Goal: Task Accomplishment & Management: Manage account settings

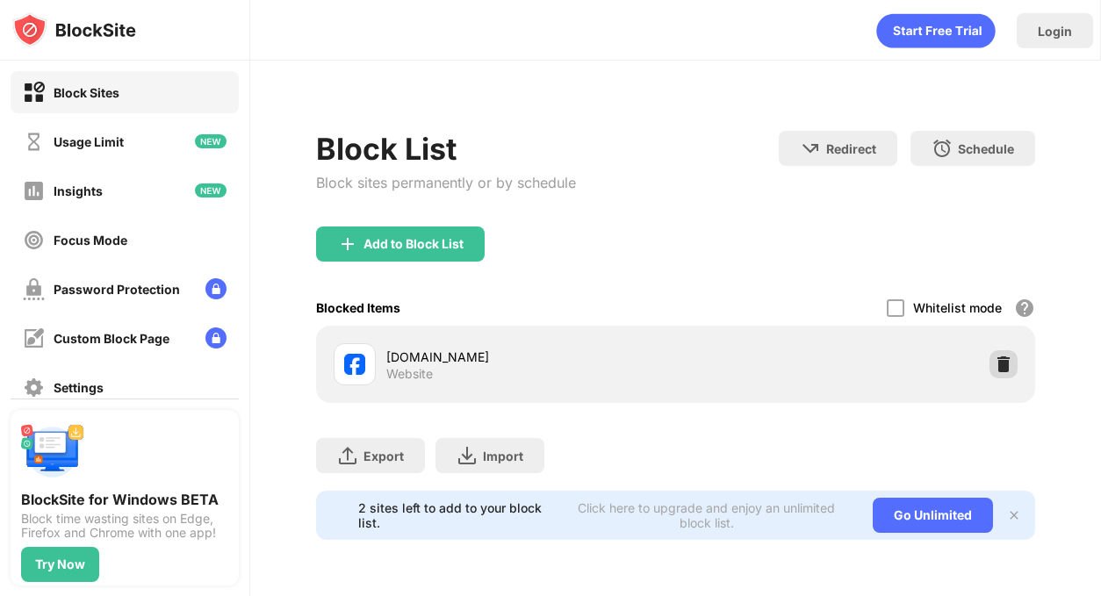
click at [1010, 358] on img at bounding box center [1004, 365] width 18 height 18
